Goal: Check status: Check status

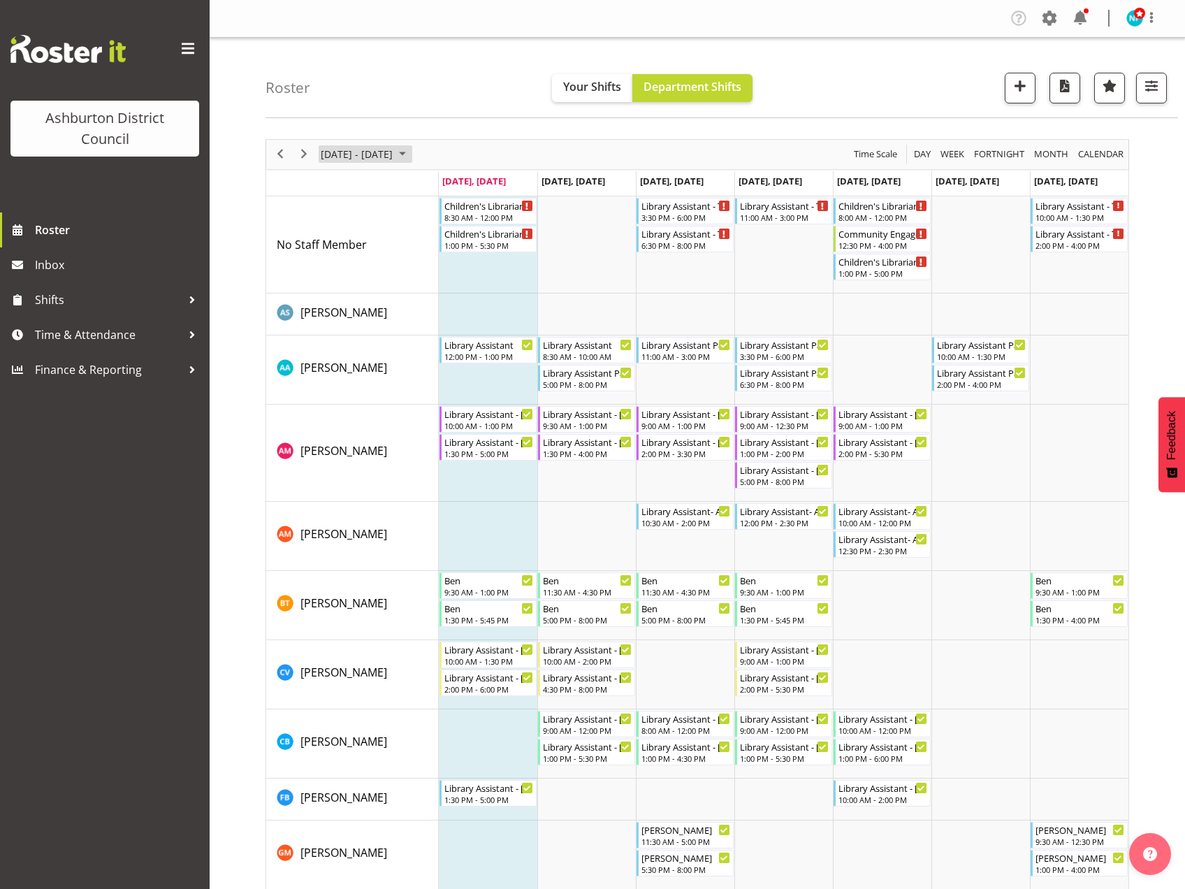
click at [411, 152] on span "August 2025" at bounding box center [402, 153] width 17 height 17
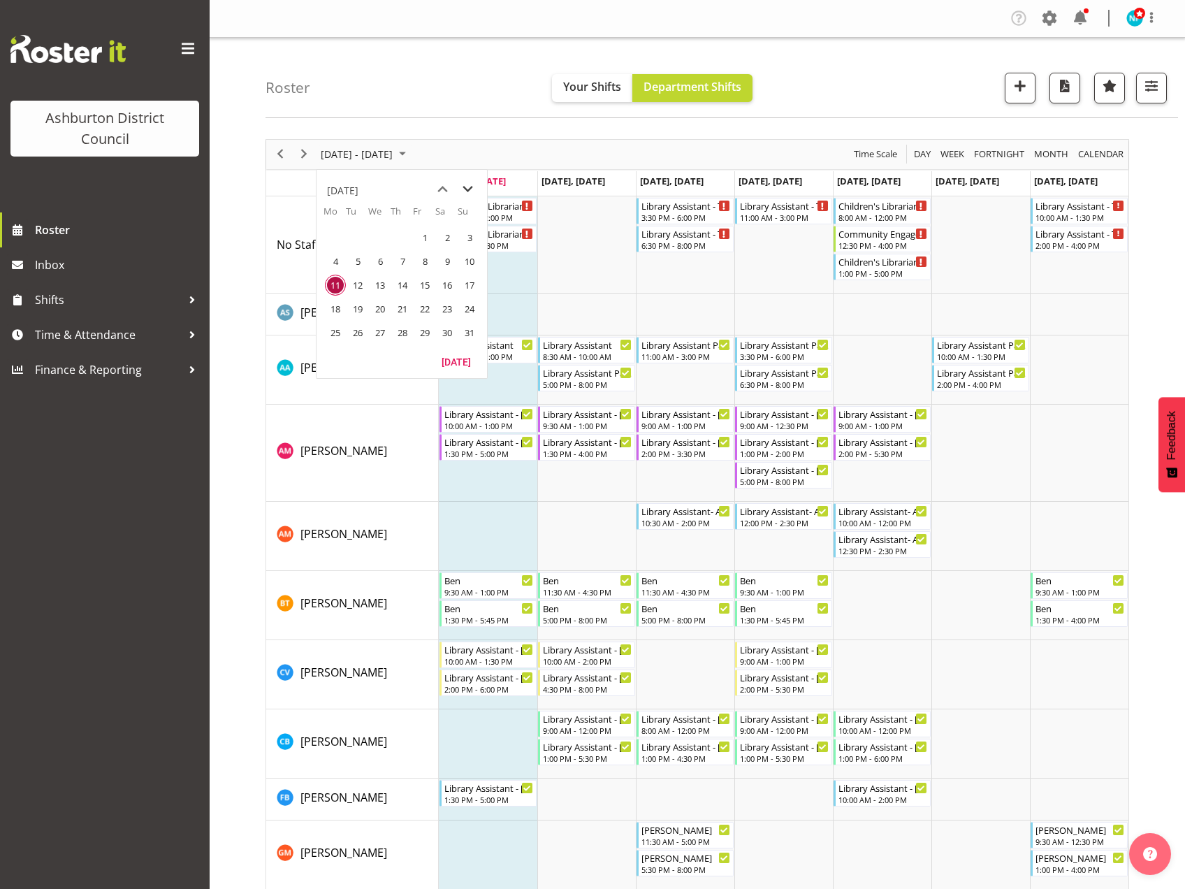
click at [465, 182] on span "next month" at bounding box center [468, 189] width 24 height 25
click at [402, 284] on span "13" at bounding box center [402, 285] width 21 height 21
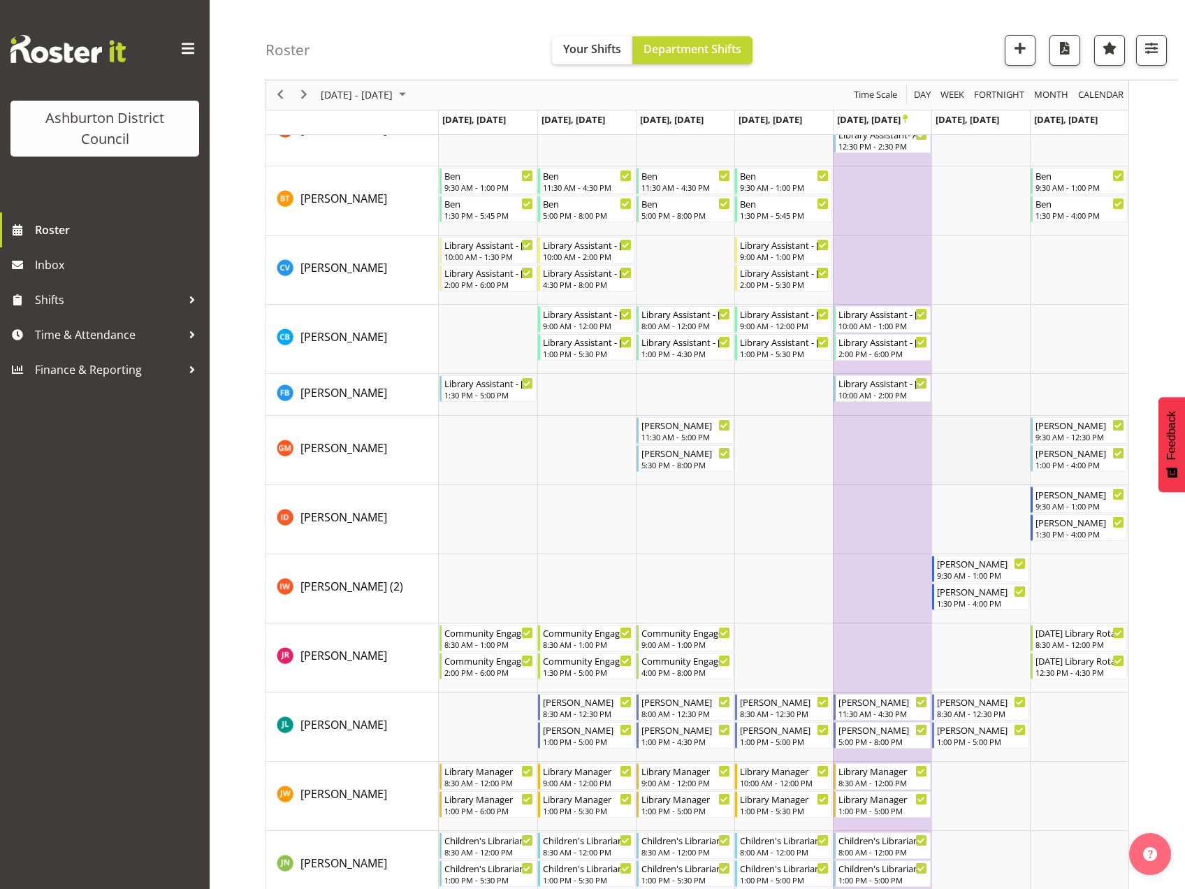
scroll to position [489, 0]
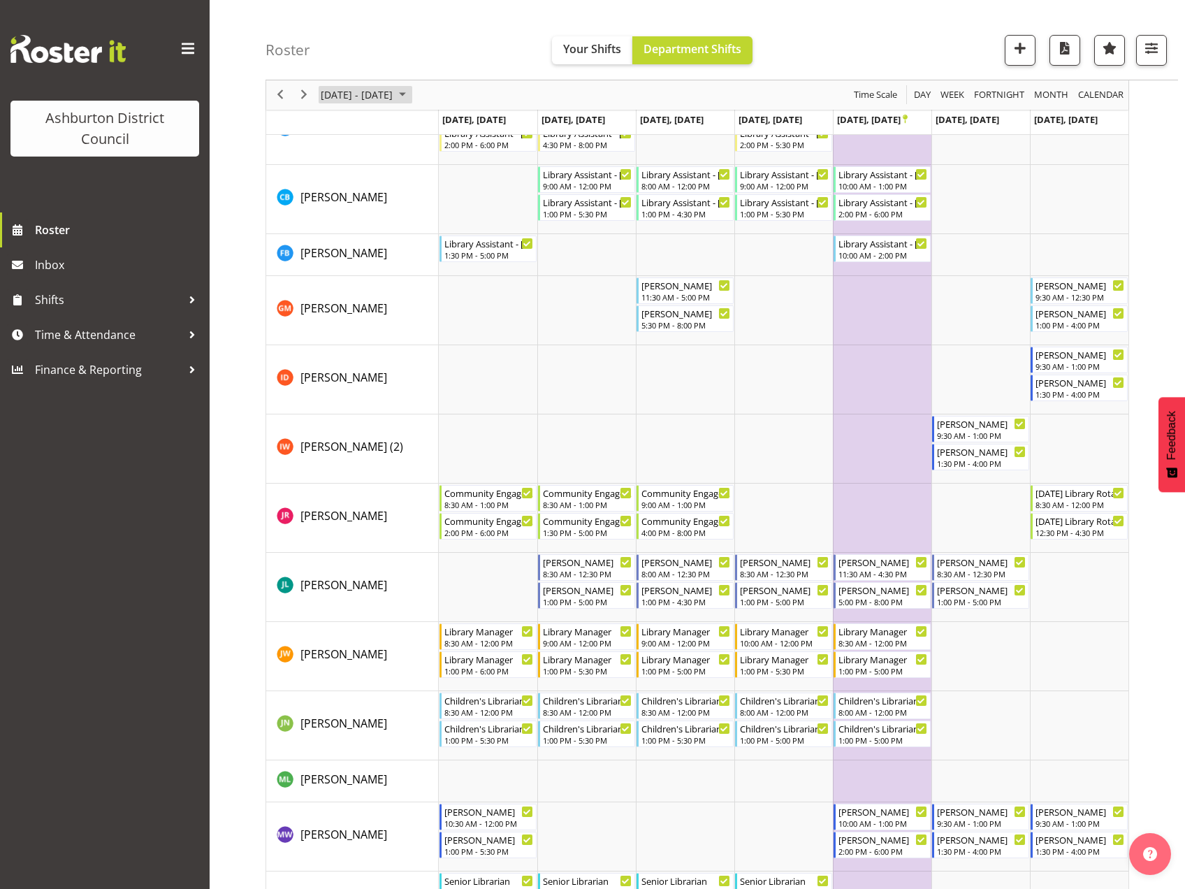
click at [411, 92] on span "November 2025" at bounding box center [402, 95] width 17 height 17
click at [438, 125] on span "previous month" at bounding box center [443, 129] width 24 height 25
click at [330, 229] on span "11" at bounding box center [335, 225] width 21 height 21
